Goal: Task Accomplishment & Management: Use online tool/utility

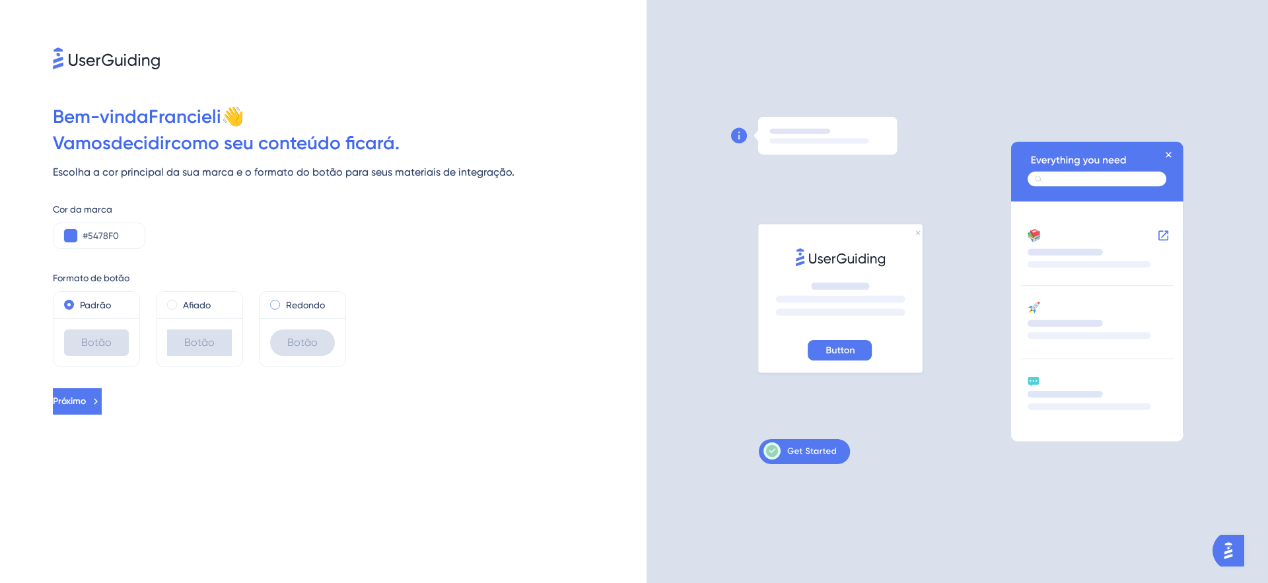
click at [277, 303] on span at bounding box center [275, 305] width 10 height 10
click at [284, 302] on input "radio" at bounding box center [284, 302] width 0 height 0
click at [0, 0] on button at bounding box center [0, 0] width 0 height 0
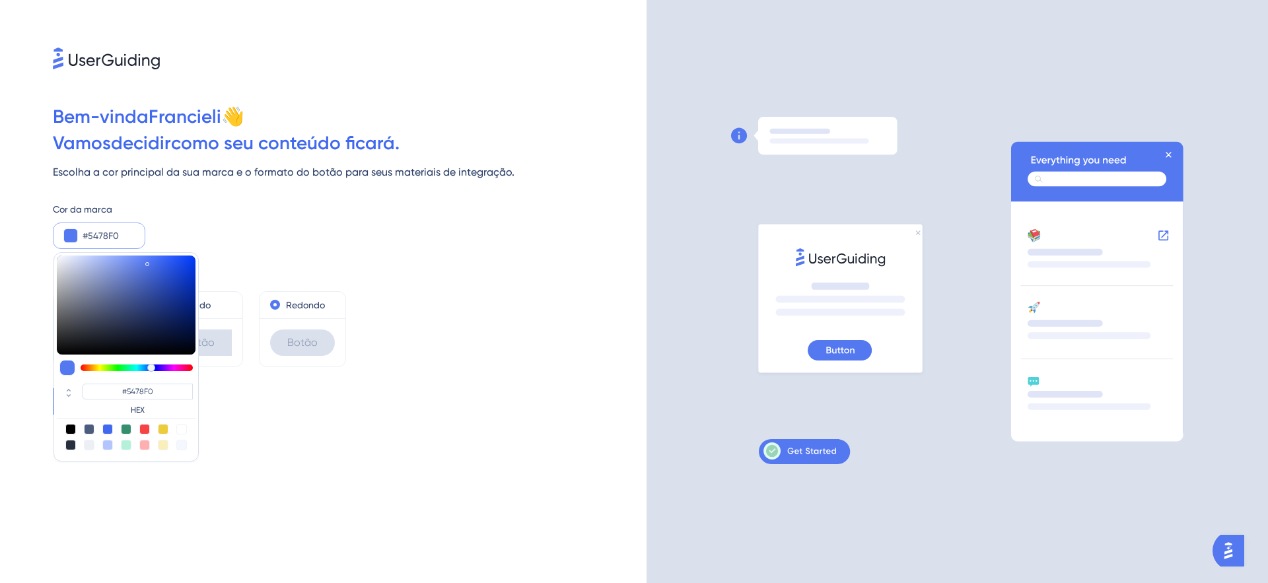
click at [108, 430] on div at bounding box center [107, 429] width 11 height 11
type input "#4169f0"
type input "#4169F0"
click at [90, 430] on div at bounding box center [89, 429] width 11 height 11
type input "#4c5c7c"
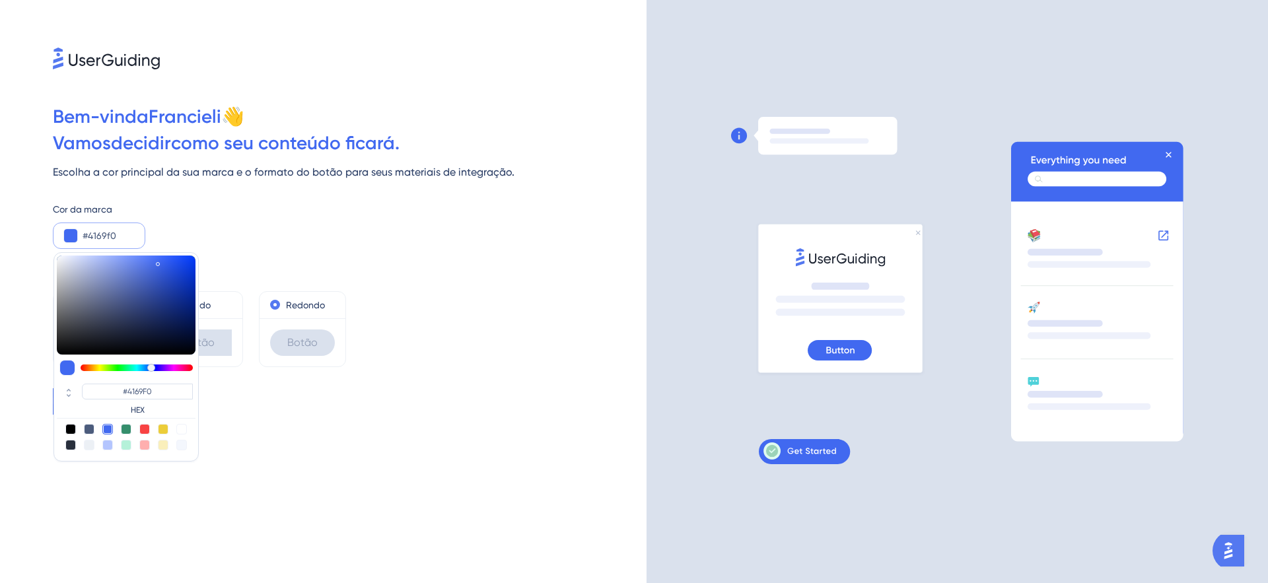
type input "#4C5C7C"
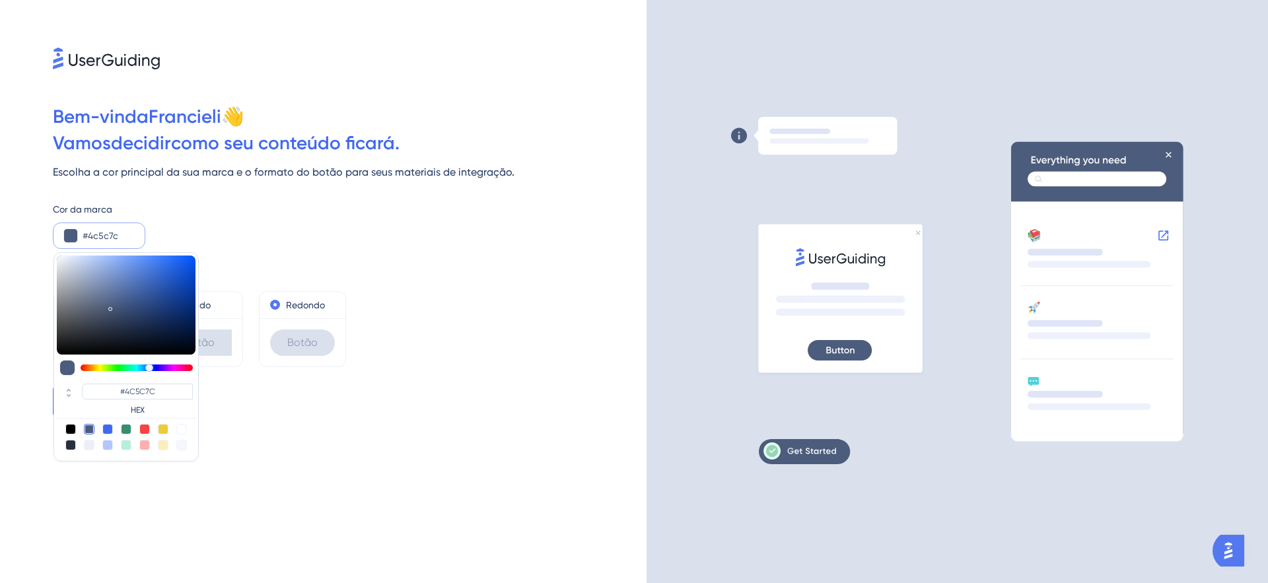
click at [0, 0] on div "Bem-vinda [PERSON_NAME] 👋 Vamos decidir como seu conteúdo ficará. Escolha a cor…" at bounding box center [0, 0] width 0 height 0
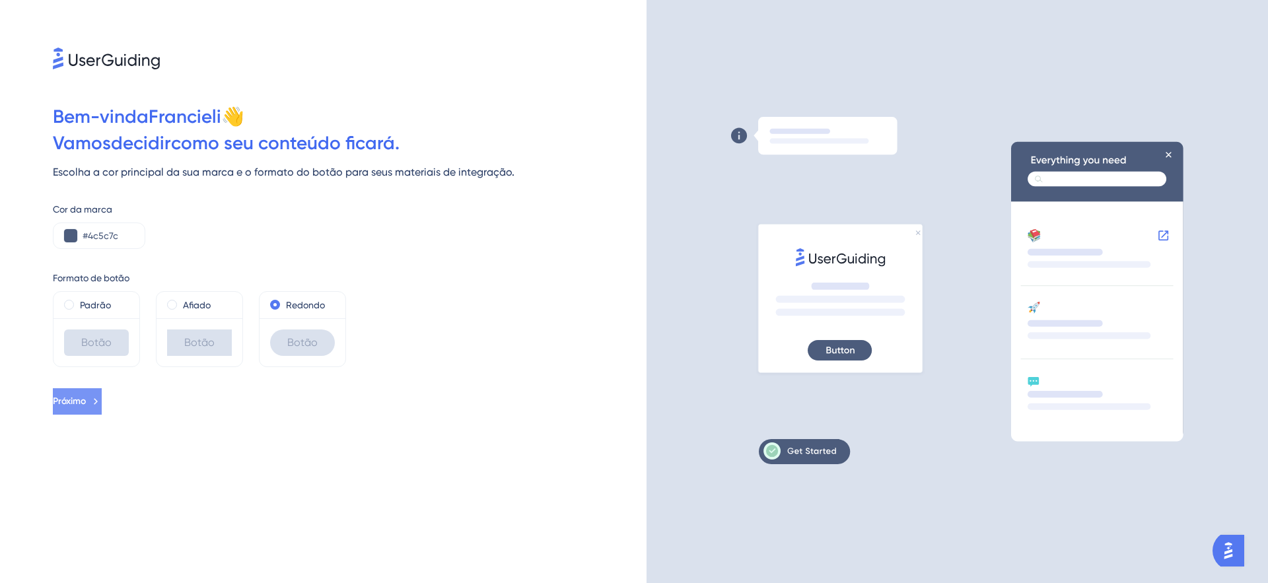
click at [102, 401] on icon at bounding box center [96, 401] width 12 height 12
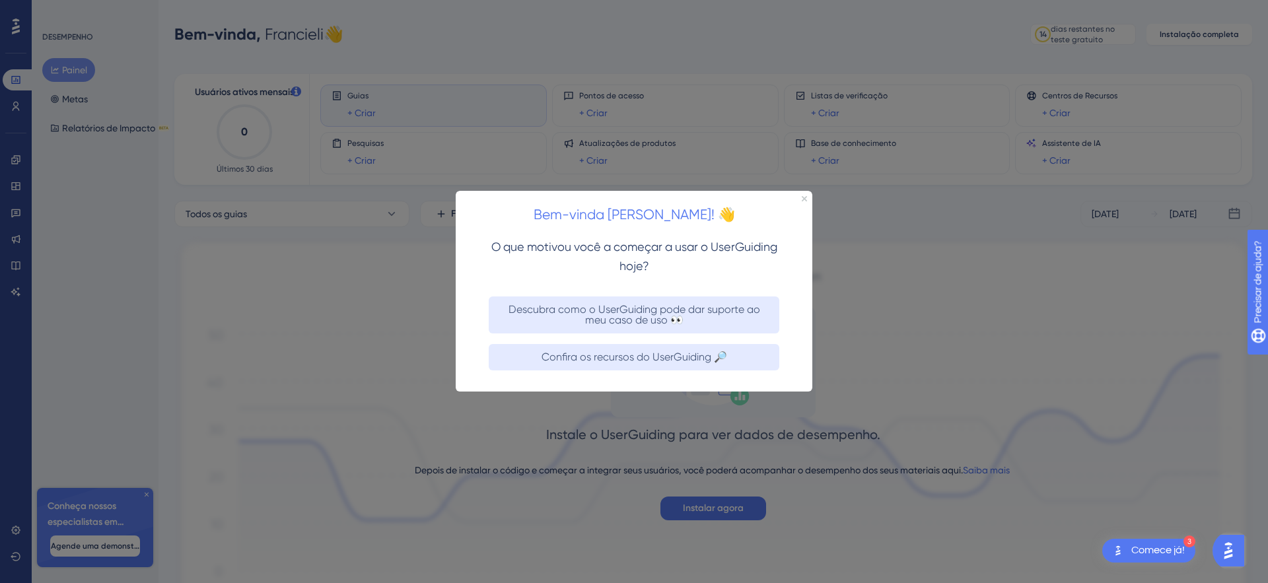
drag, startPoint x: 644, startPoint y: 356, endPoint x: 1101, endPoint y: 549, distance: 496.4
click at [644, 356] on font "Confira os recursos do UserGuiding 🔎" at bounding box center [634, 357] width 186 height 13
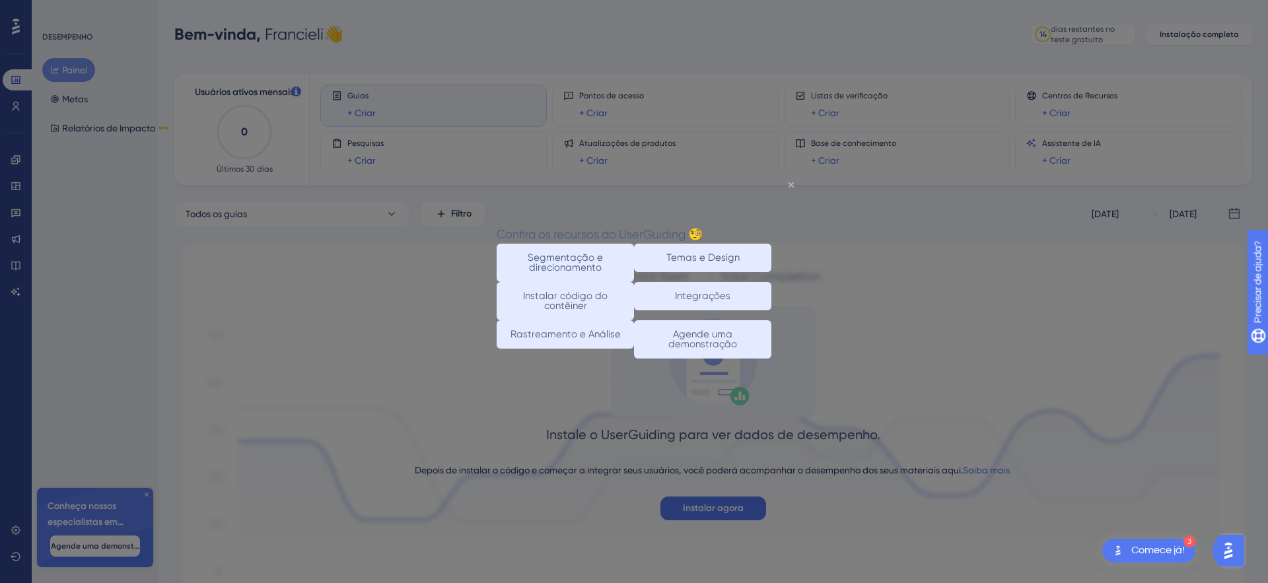
click at [792, 182] on icon "Fechar visualização" at bounding box center [790, 184] width 5 height 5
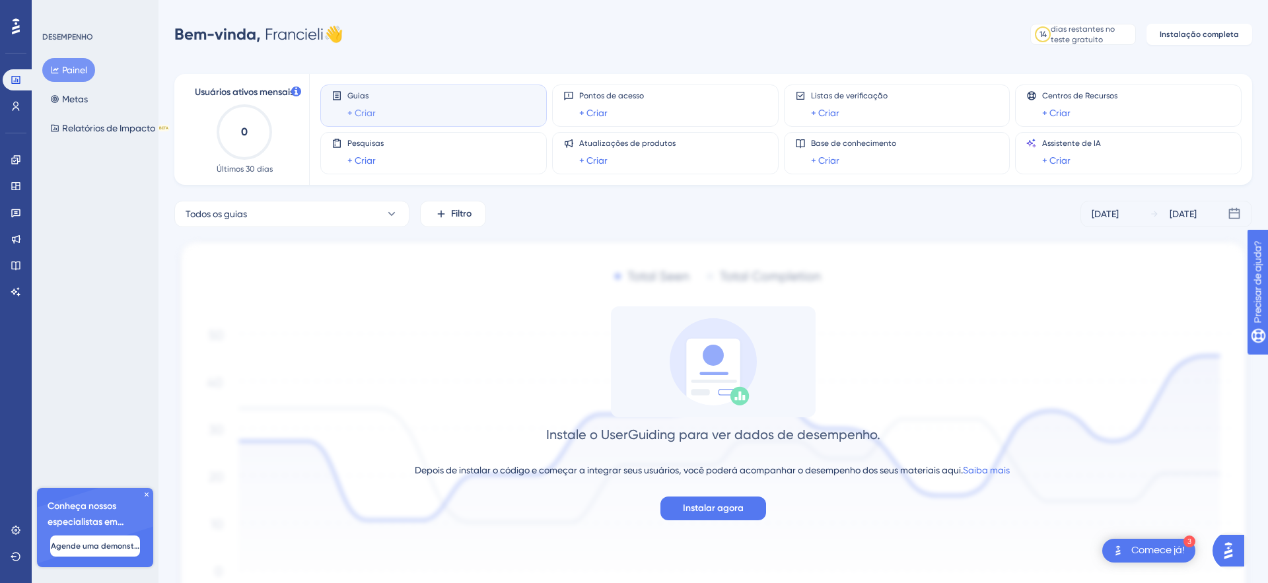
click at [368, 114] on font "+ Criar" at bounding box center [361, 113] width 28 height 11
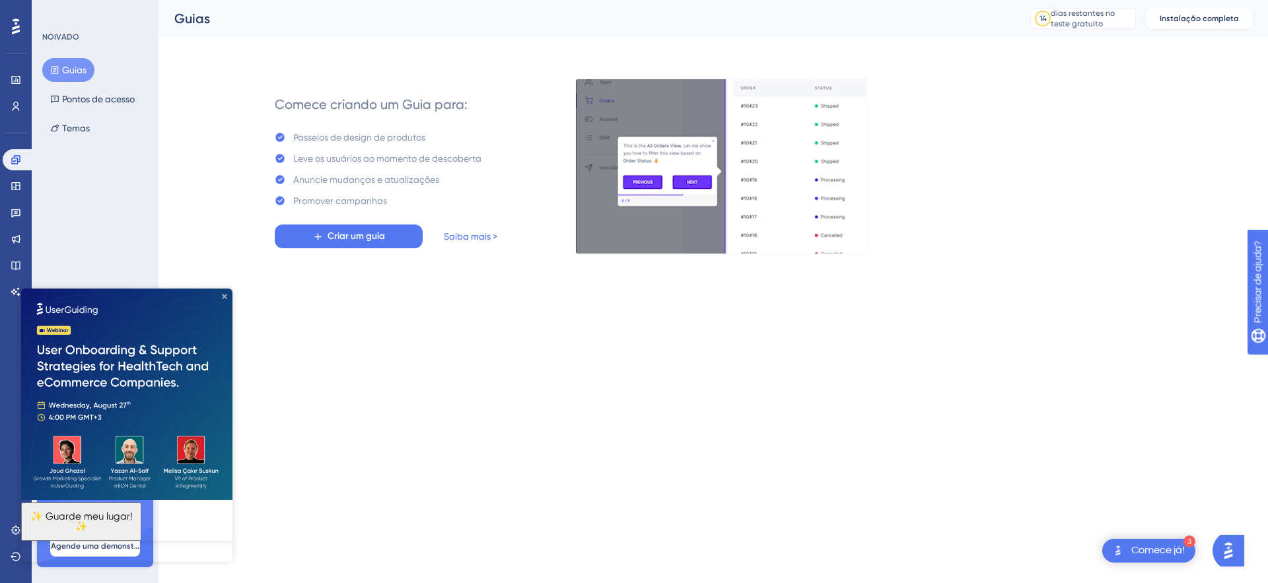
click at [222, 297] on icon "Fechar visualização" at bounding box center [224, 296] width 5 height 5
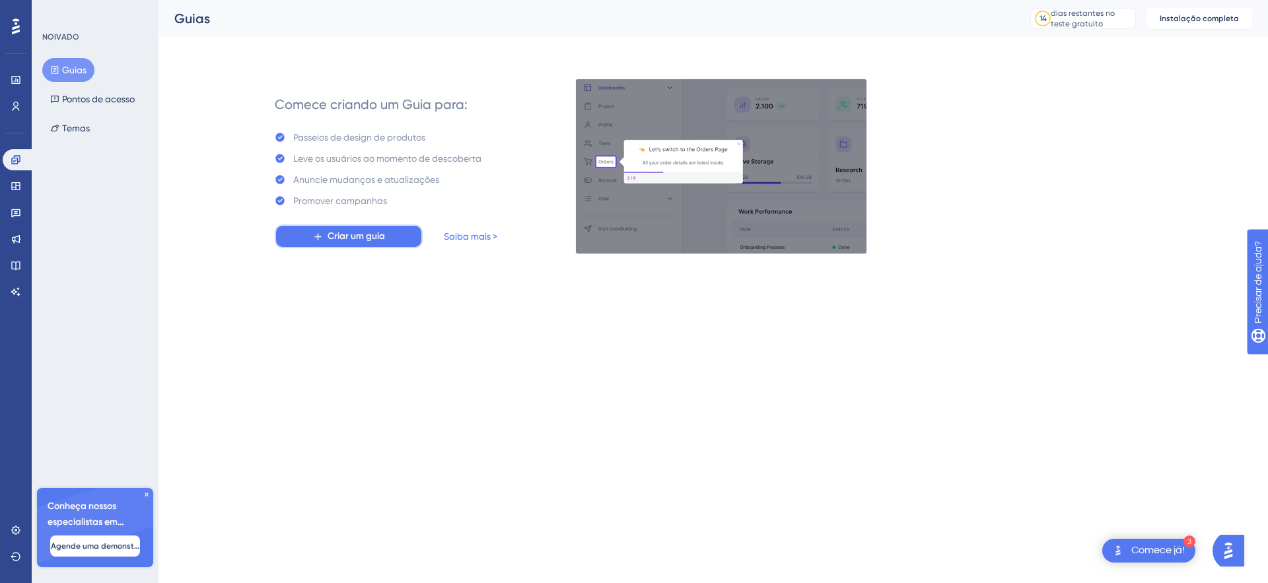
click at [378, 237] on font "Criar um guia" at bounding box center [355, 235] width 57 height 11
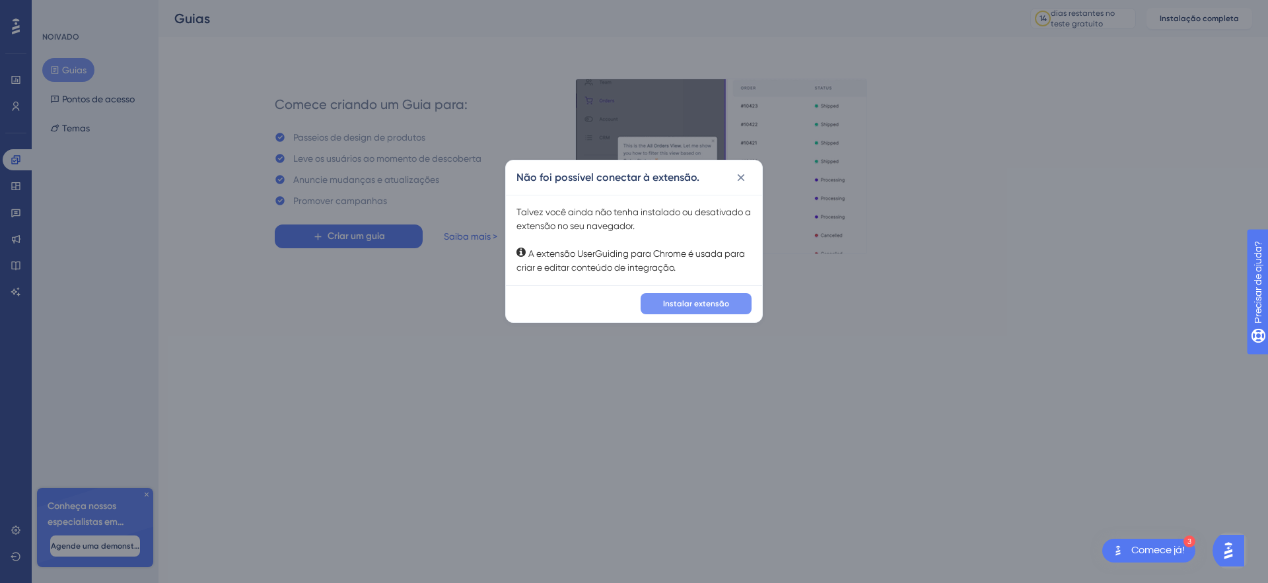
click at [705, 308] on font "Instalar extensão" at bounding box center [696, 303] width 66 height 9
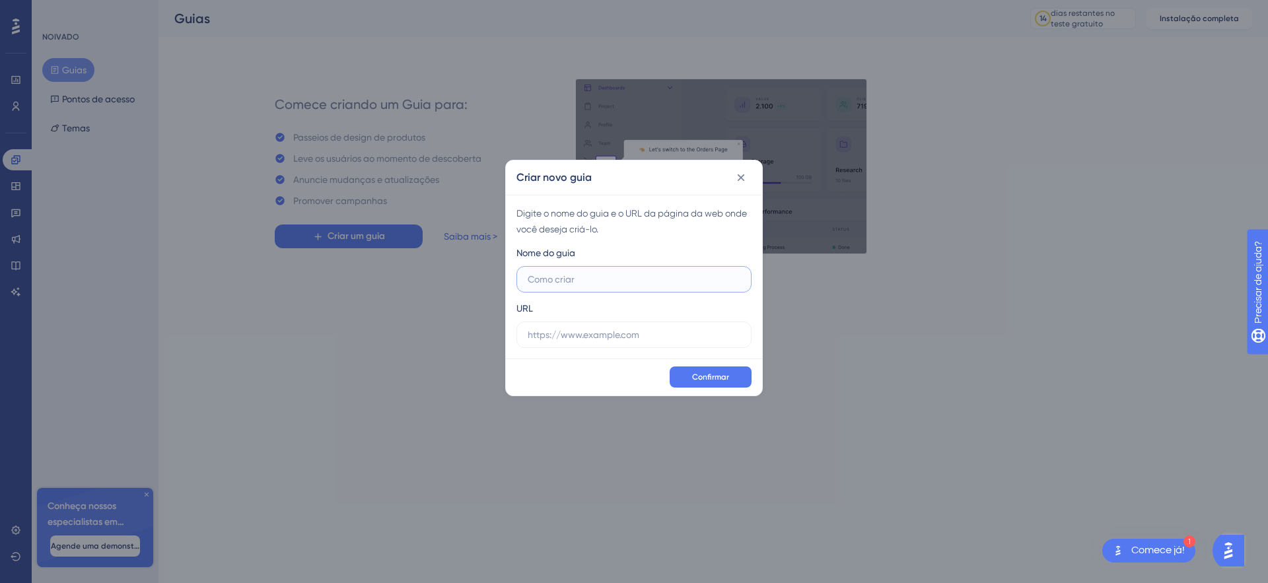
click at [580, 285] on input "text" at bounding box center [633, 279] width 213 height 15
type input "CRM One"
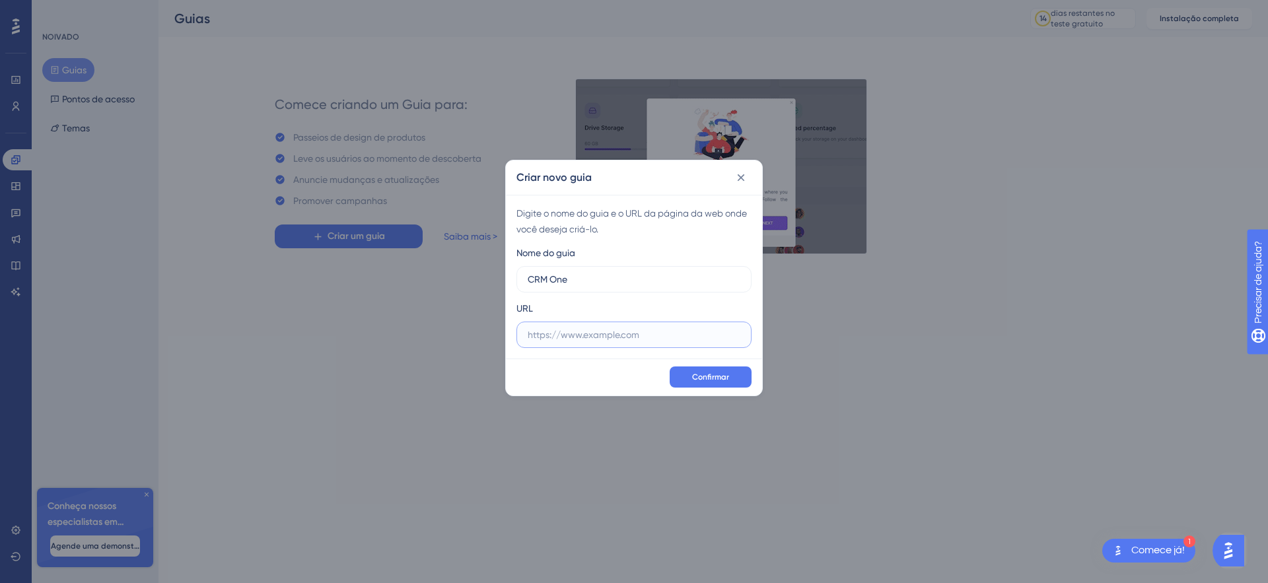
click at [595, 338] on input "text" at bounding box center [633, 334] width 213 height 15
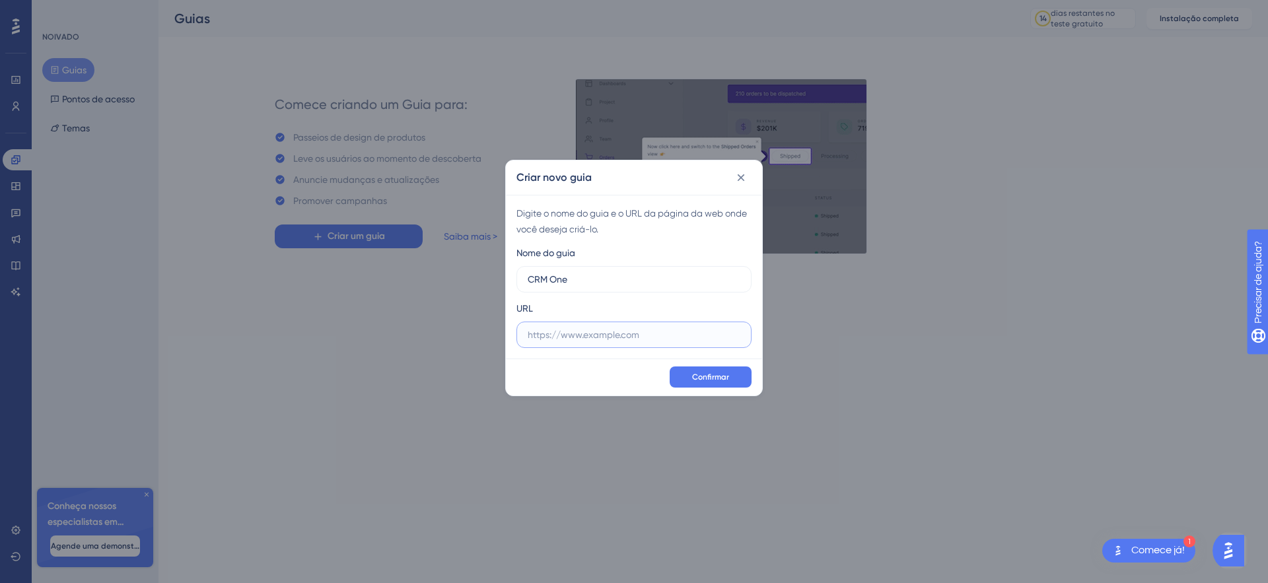
click at [620, 339] on input "text" at bounding box center [633, 334] width 213 height 15
paste input "[URL][DOMAIN_NAME]"
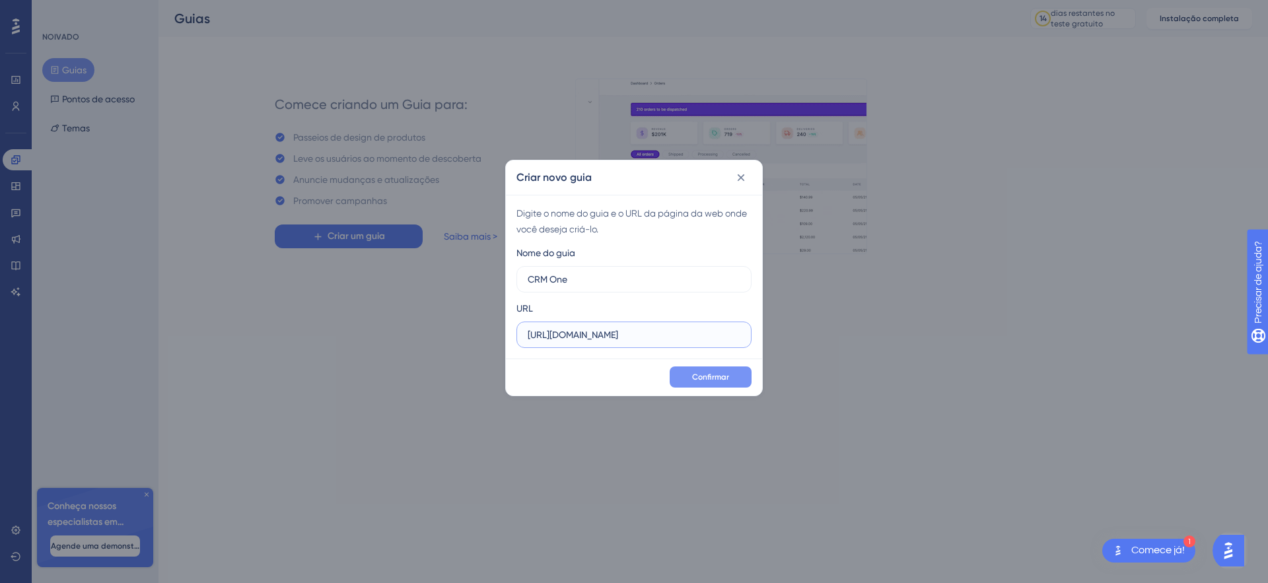
type input "[URL][DOMAIN_NAME]"
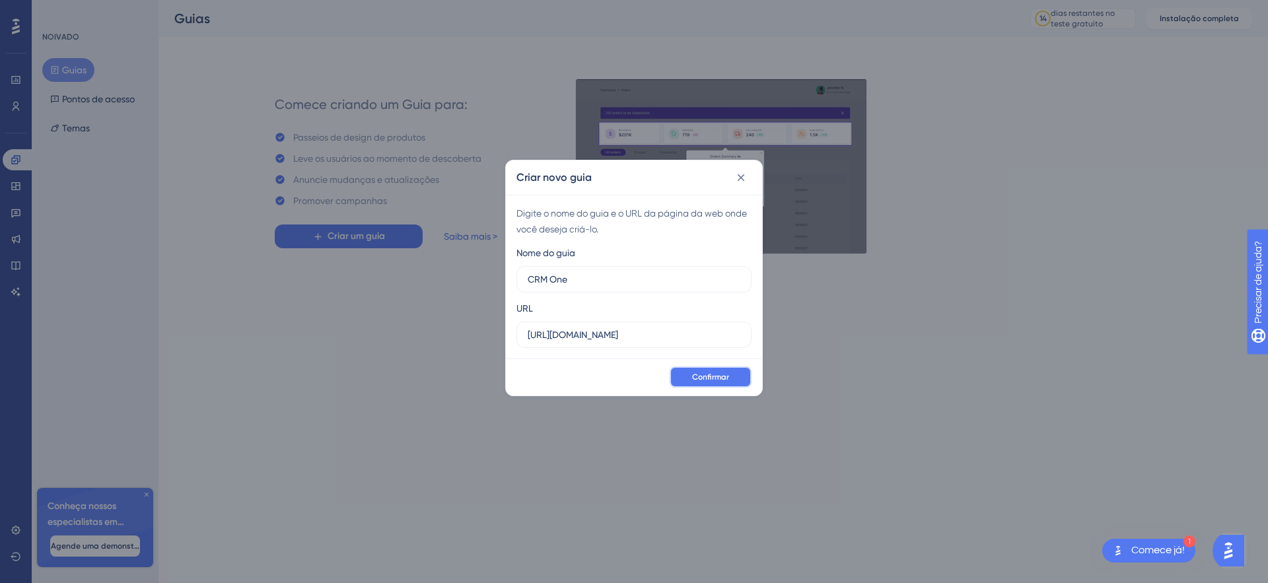
click at [702, 380] on font "Confirmar" at bounding box center [710, 376] width 37 height 9
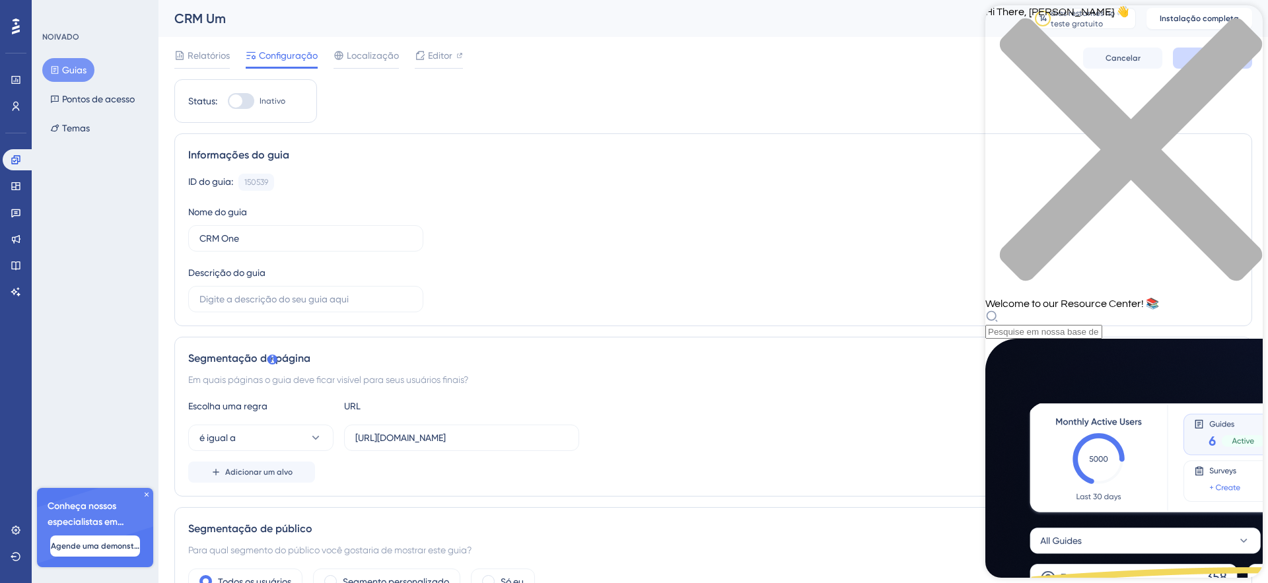
click at [1247, 26] on div "close resource center" at bounding box center [1123, 157] width 277 height 279
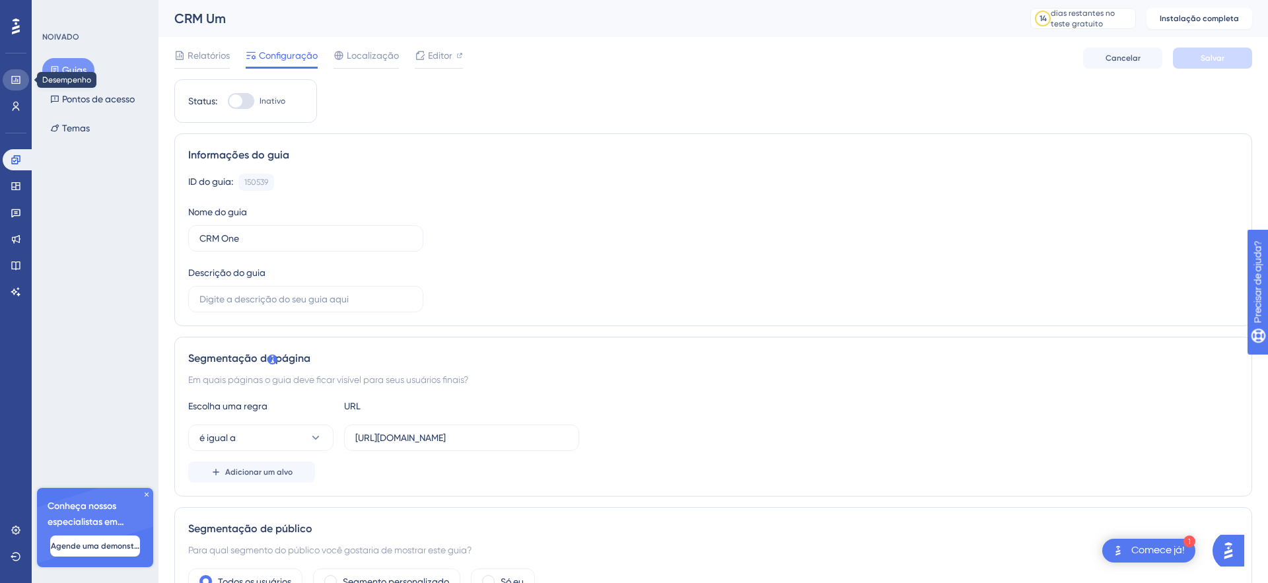
click at [11, 79] on icon at bounding box center [16, 80] width 11 height 11
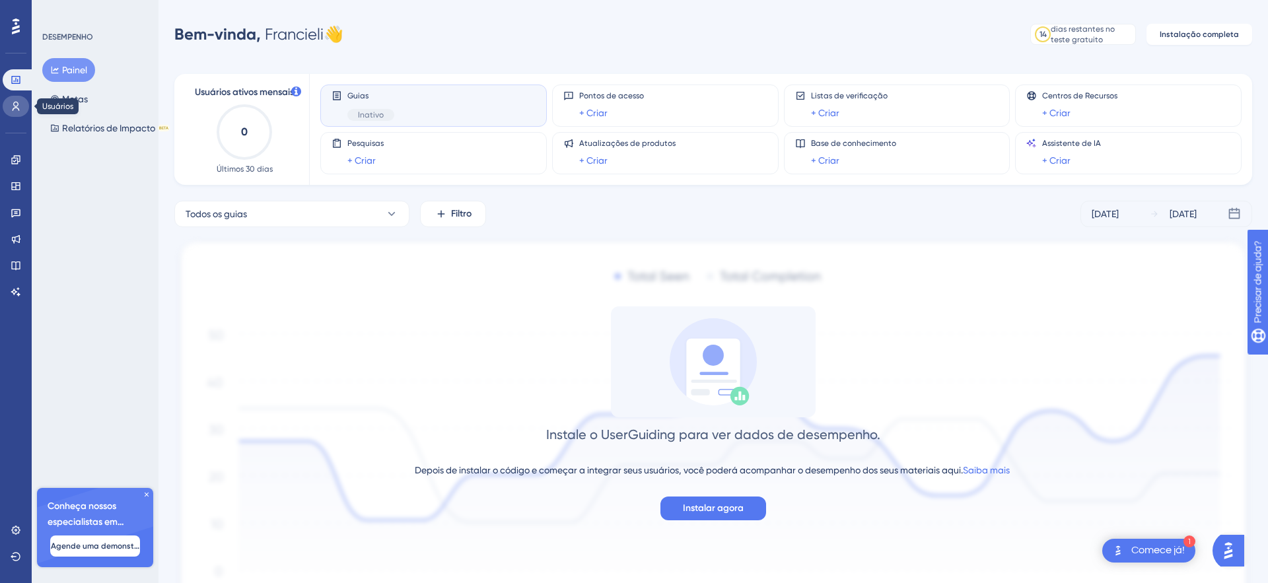
click at [12, 109] on icon at bounding box center [16, 106] width 11 height 11
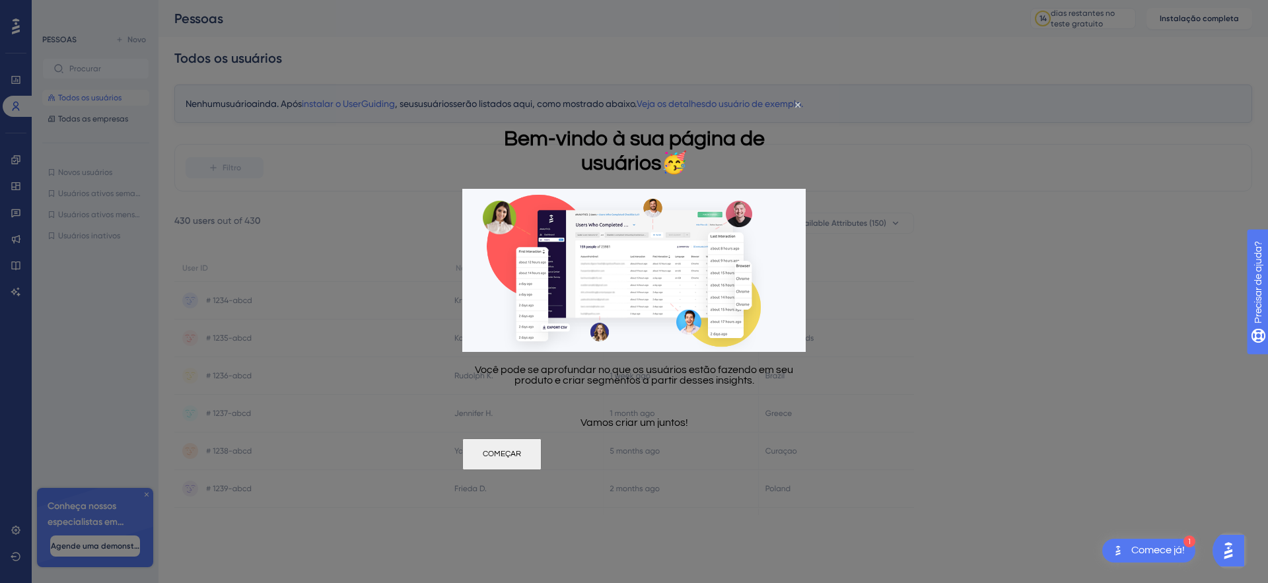
click at [521, 457] on font "COMEÇAR" at bounding box center [502, 453] width 38 height 9
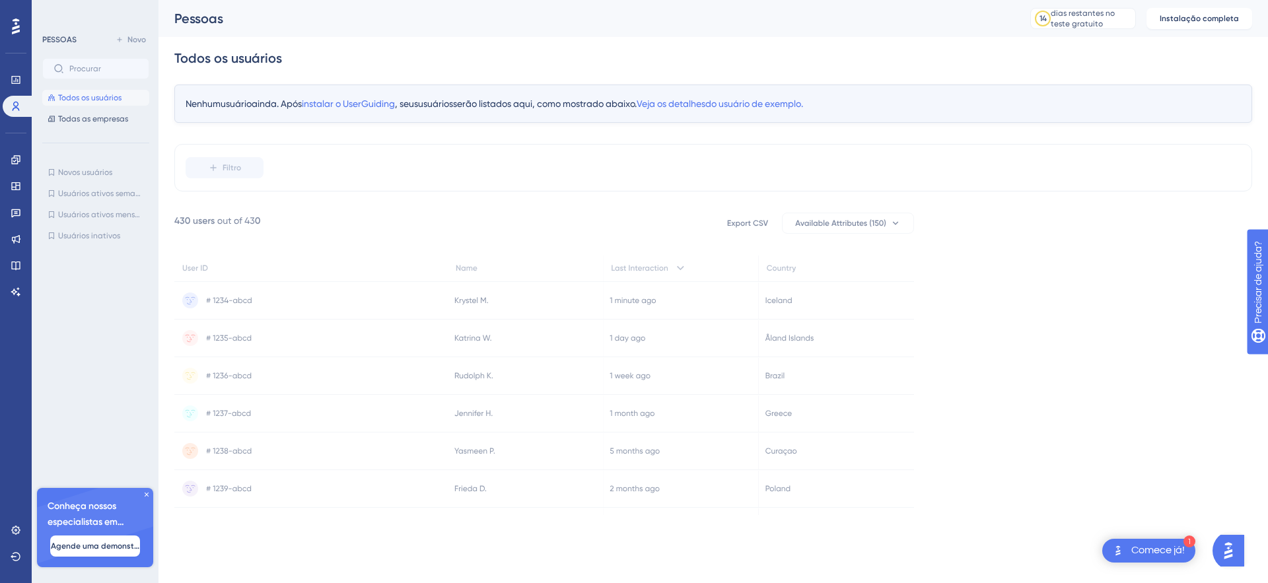
click at [1147, 549] on font "Comece já!" at bounding box center [1157, 550] width 53 height 11
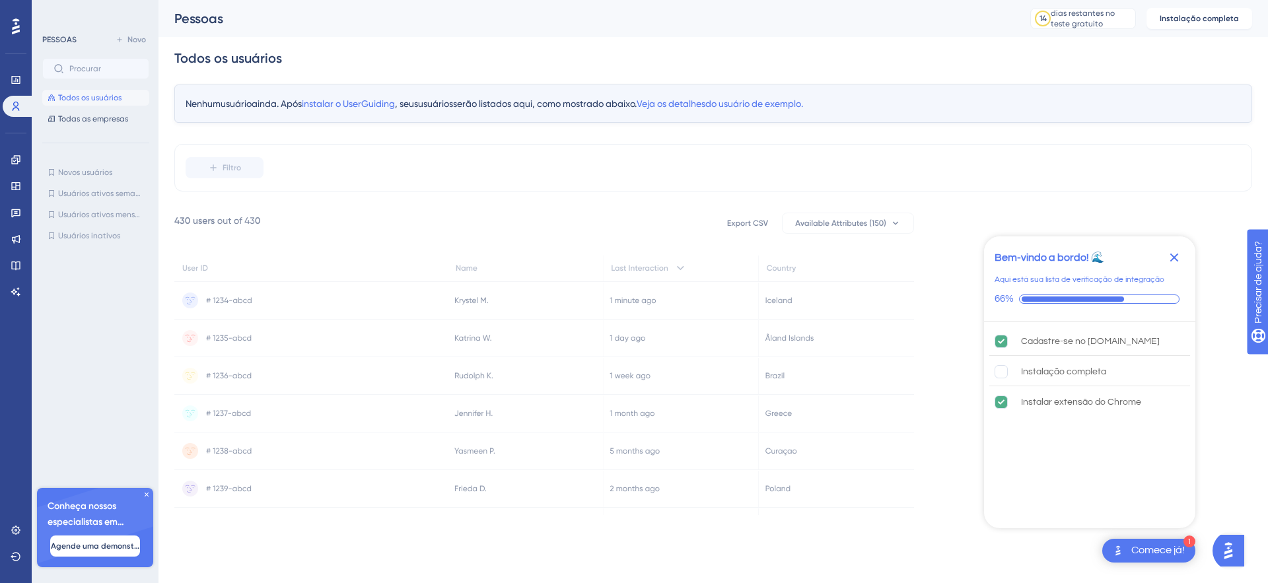
click at [943, 246] on div "Nenhum usuário ainda. Após instalar o UserGuiding , seus usuários serão listado…" at bounding box center [712, 300] width 1077 height 430
click at [259, 265] on icon at bounding box center [310, 268] width 273 height 26
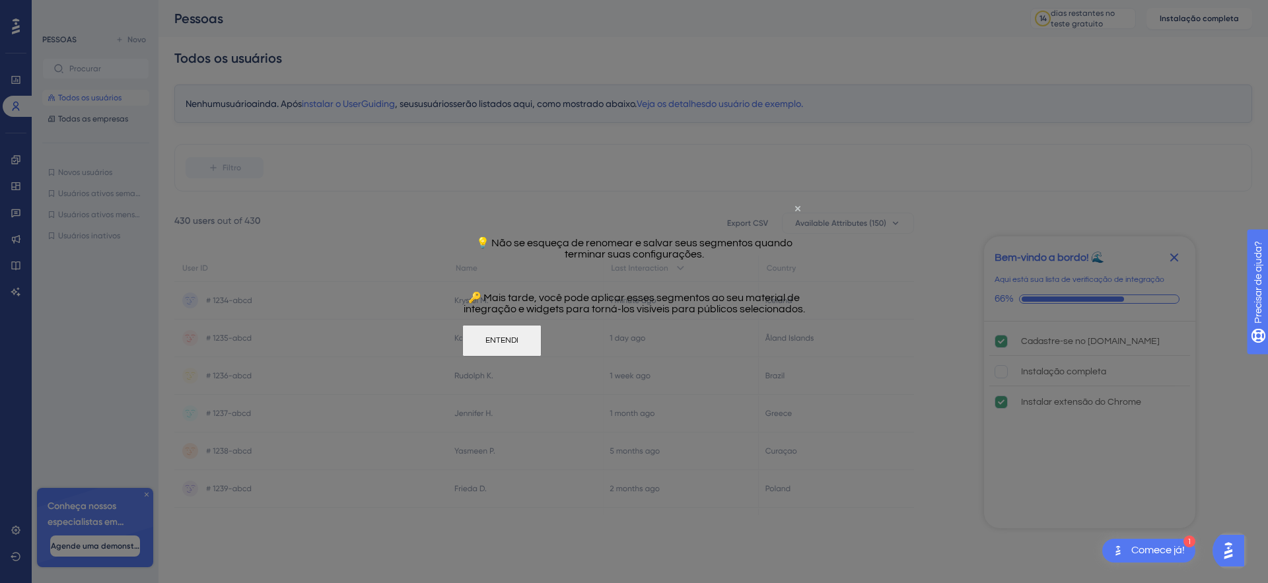
click at [476, 302] on div "💡 Não se esqueça de renomear e salvar seus segmentos quando terminar suas confi…" at bounding box center [633, 275] width 343 height 99
click at [518, 345] on font "ENTENDI" at bounding box center [501, 340] width 33 height 9
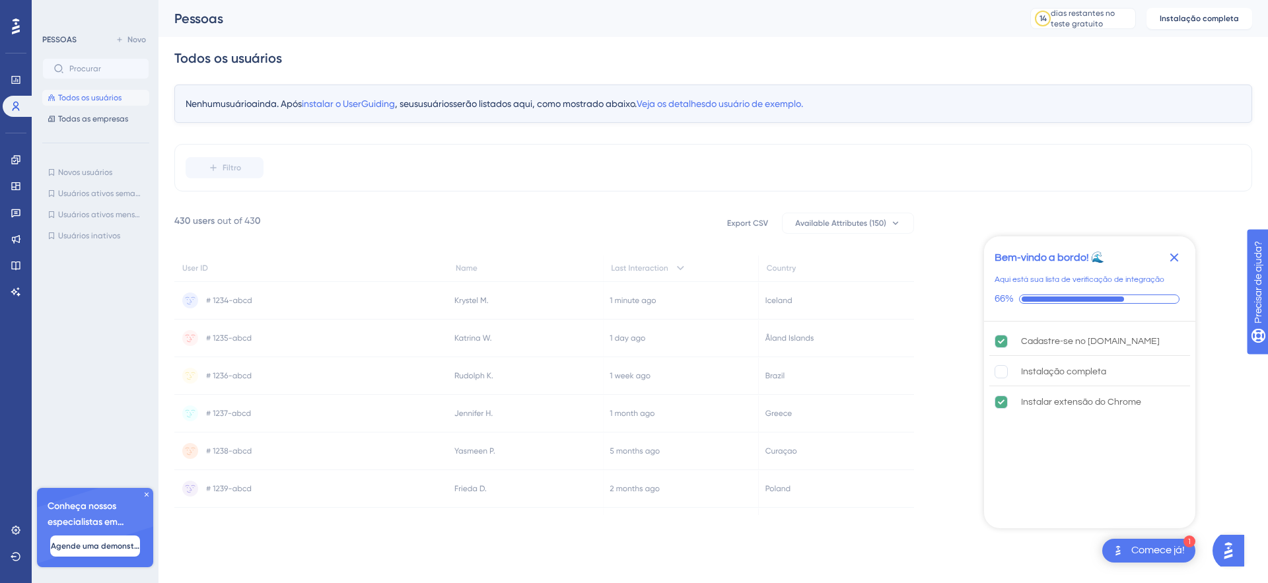
click at [65, 39] on font "PESSOAS" at bounding box center [59, 39] width 34 height 9
click at [11, 77] on icon at bounding box center [16, 80] width 11 height 11
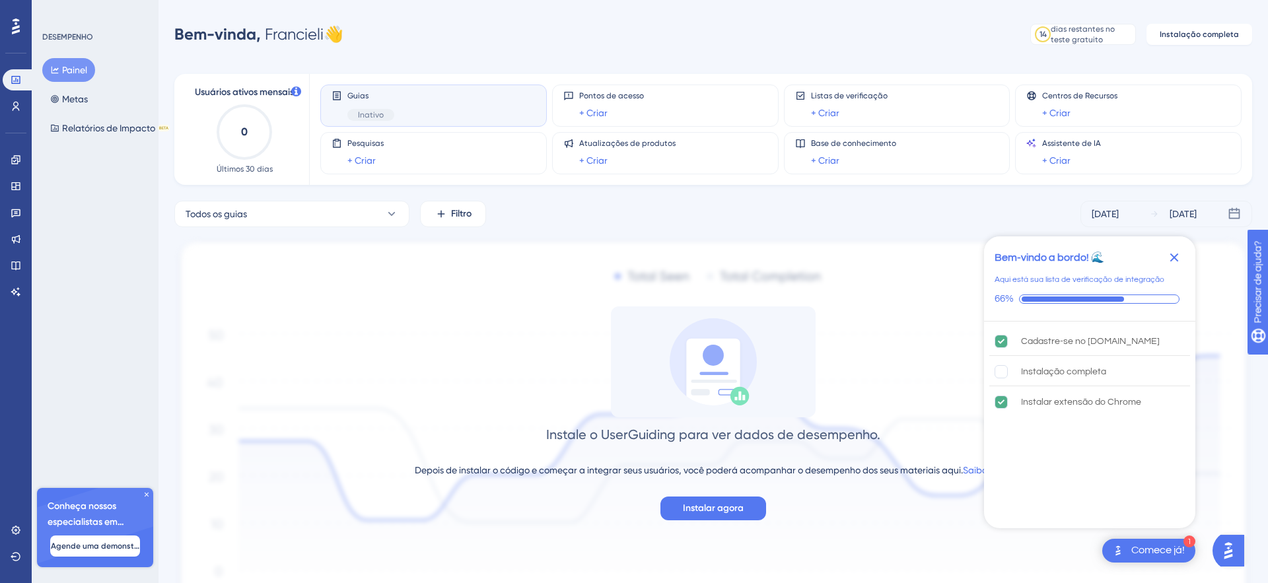
scroll to position [1, 0]
click at [714, 514] on span "Instalar agora" at bounding box center [713, 507] width 61 height 16
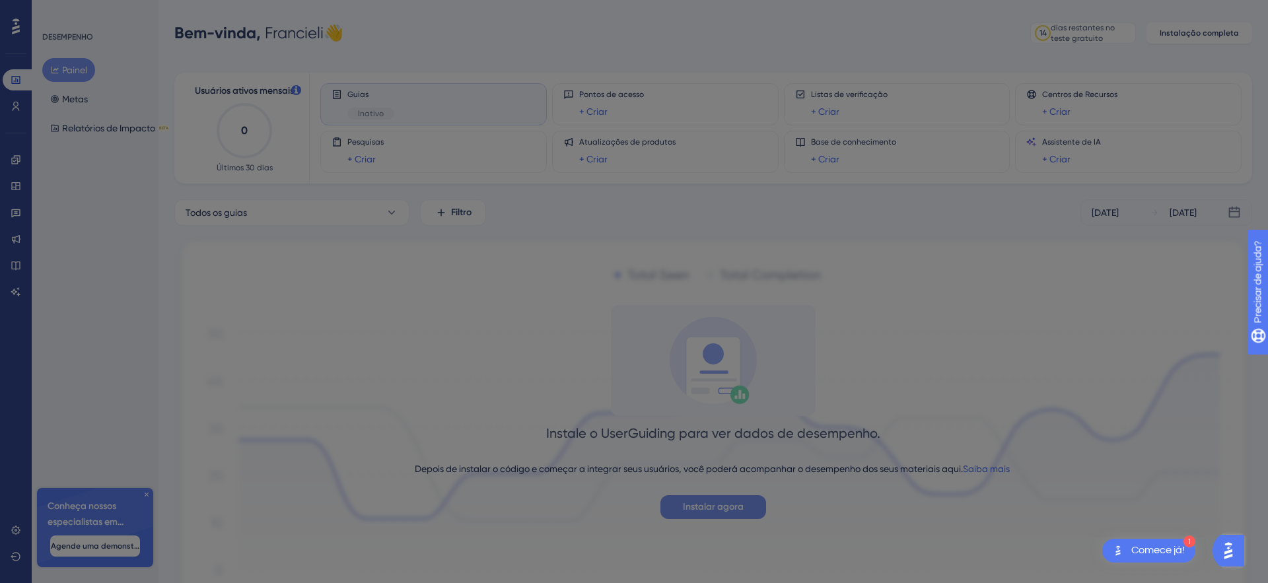
scroll to position [0, 0]
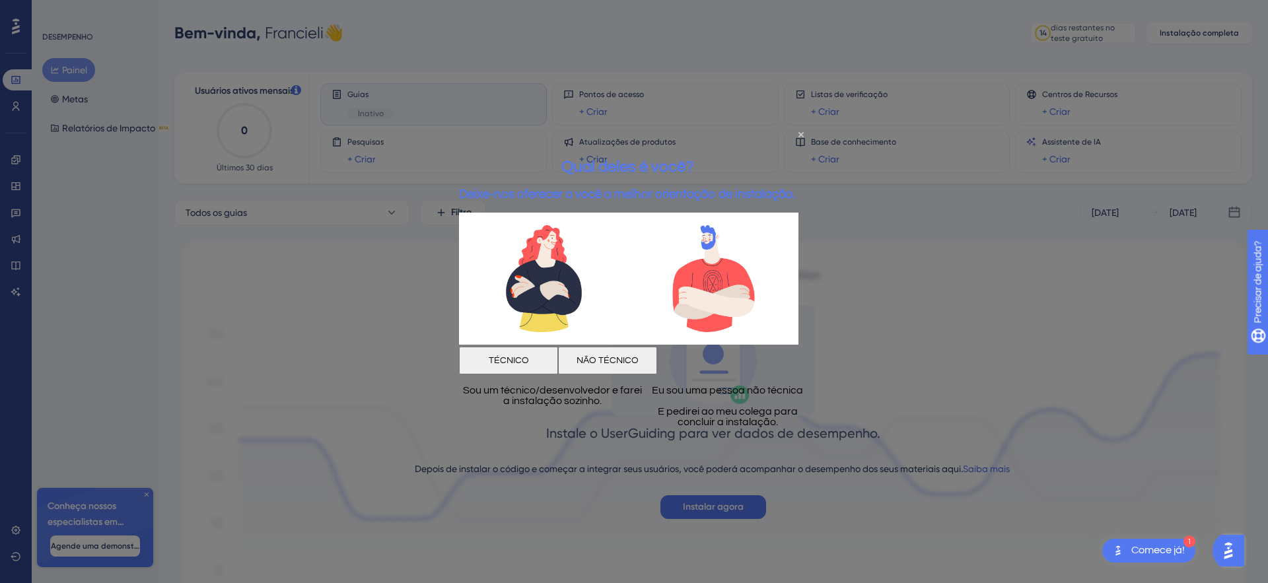
drag, startPoint x: 708, startPoint y: 357, endPoint x: 1168, endPoint y: 531, distance: 491.8
click at [638, 357] on font "NÃO TÉCNICO" at bounding box center [607, 360] width 62 height 9
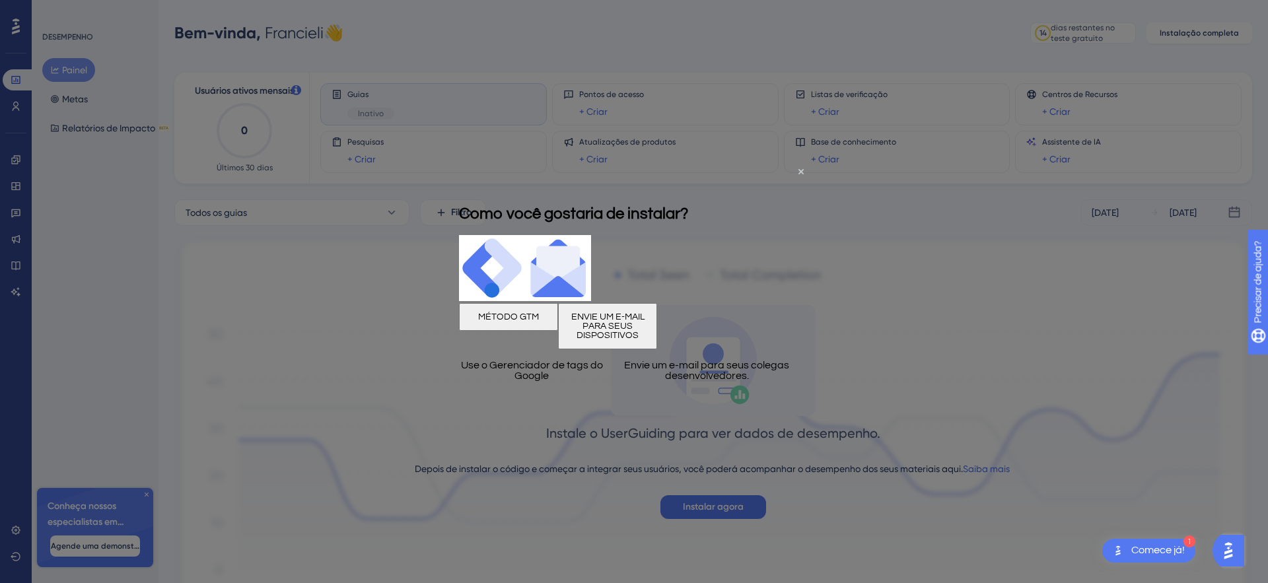
click at [527, 318] on font "MÉTODO GTM" at bounding box center [508, 316] width 61 height 9
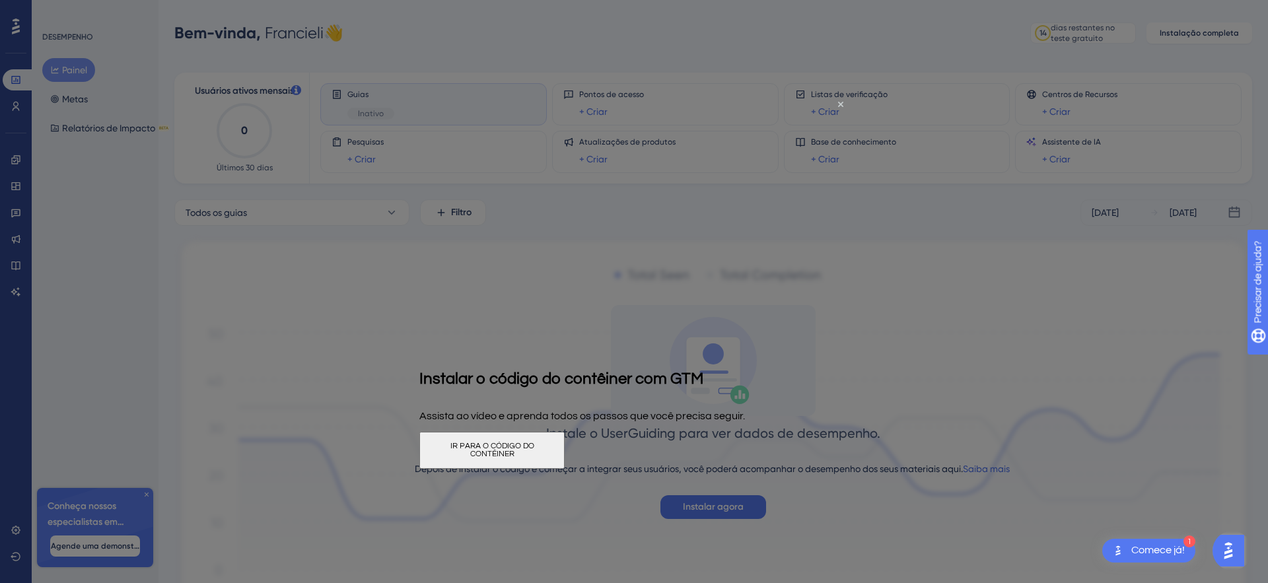
click at [958, 392] on div at bounding box center [634, 291] width 1268 height 583
click at [948, 403] on div at bounding box center [634, 291] width 1268 height 583
drag, startPoint x: 840, startPoint y: 103, endPoint x: 1257, endPoint y: 206, distance: 429.1
click at [840, 103] on icon "Fechar visualização" at bounding box center [840, 104] width 5 height 5
